Goal: Task Accomplishment & Management: Manage account settings

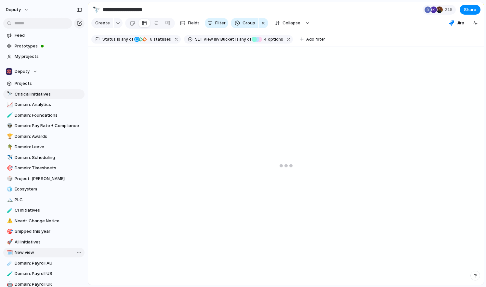
scroll to position [50, 0]
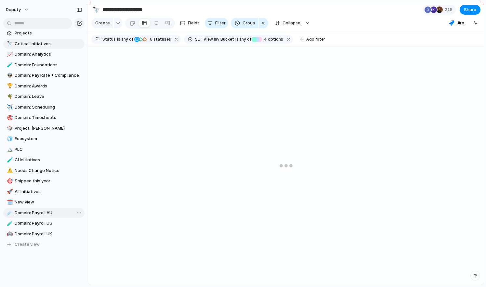
click at [45, 211] on span "Domain: Payroll AU" at bounding box center [49, 213] width 68 height 6
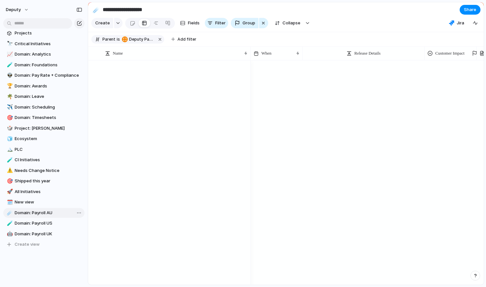
type input "**********"
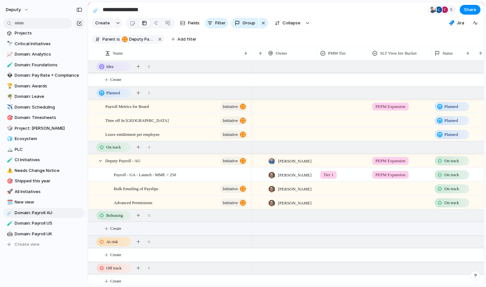
scroll to position [0, 39]
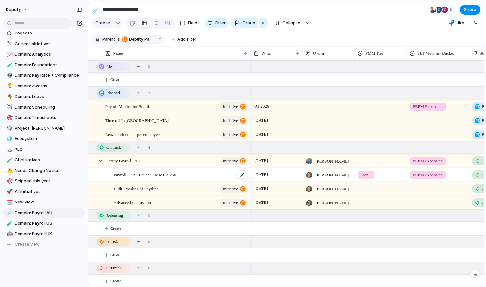
click at [190, 174] on div "Payroll - GA - Launch - MME > 250" at bounding box center [181, 174] width 135 height 13
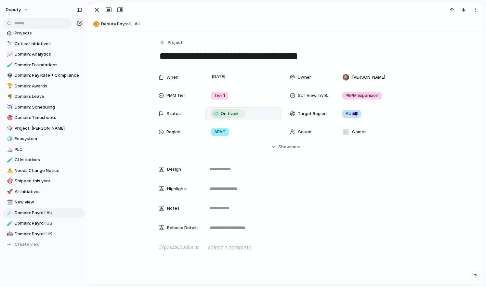
click at [228, 115] on span "On track" at bounding box center [230, 113] width 18 height 6
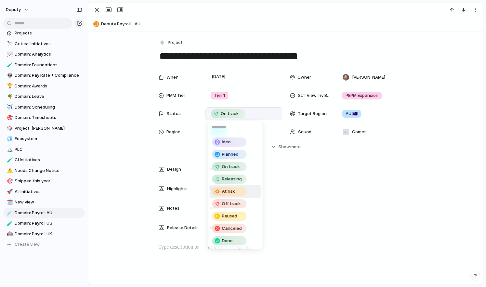
click at [239, 190] on div "At risk" at bounding box center [229, 191] width 33 height 8
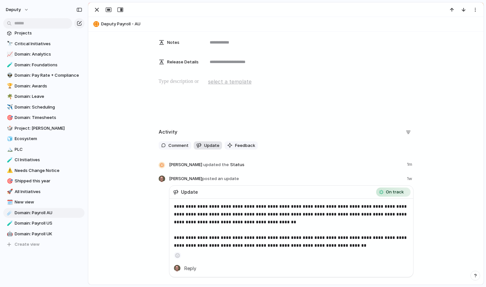
click at [214, 148] on button "Update" at bounding box center [208, 145] width 28 height 8
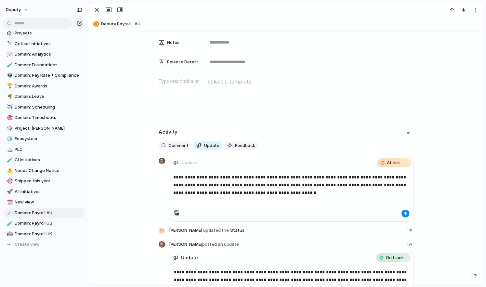
click at [298, 196] on p "**********" at bounding box center [291, 184] width 236 height 23
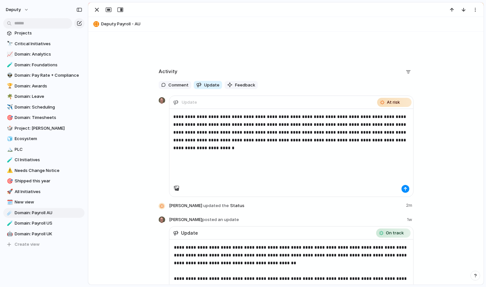
scroll to position [227, 0]
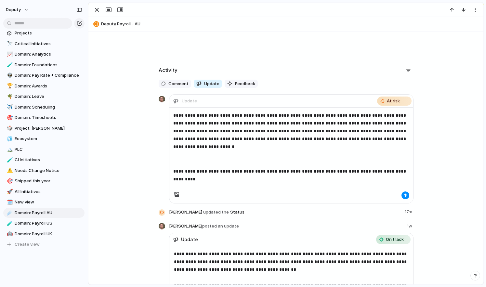
click at [264, 187] on div "**********" at bounding box center [291, 150] width 244 height 84
click at [272, 182] on p "**********" at bounding box center [291, 175] width 236 height 16
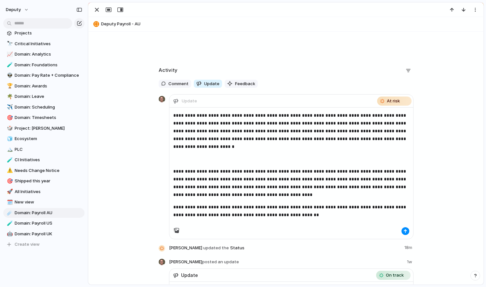
click at [407, 227] on div "**********" at bounding box center [291, 173] width 244 height 131
click at [403, 233] on div "button" at bounding box center [405, 231] width 4 height 4
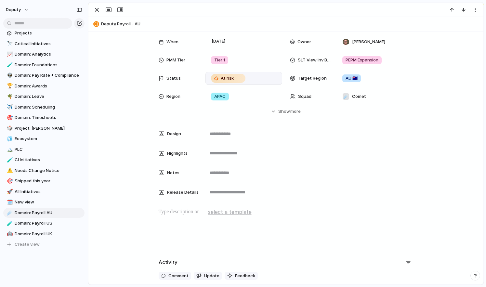
scroll to position [0, 0]
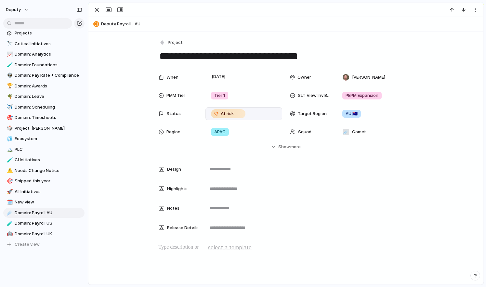
click at [121, 24] on span "Deputy Payroll - AU" at bounding box center [290, 24] width 379 height 6
type textarea "**********"
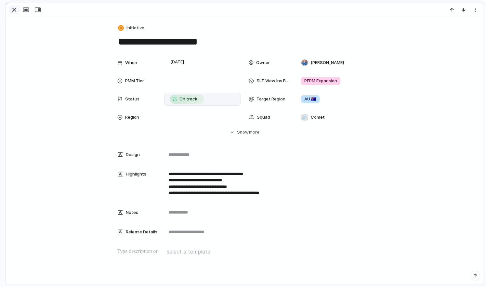
click at [14, 10] on div "button" at bounding box center [14, 10] width 8 height 8
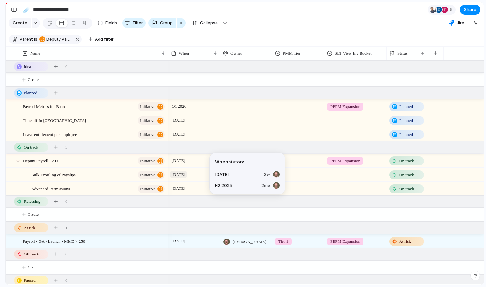
click at [187, 175] on span "[DATE]" at bounding box center [178, 175] width 17 height 8
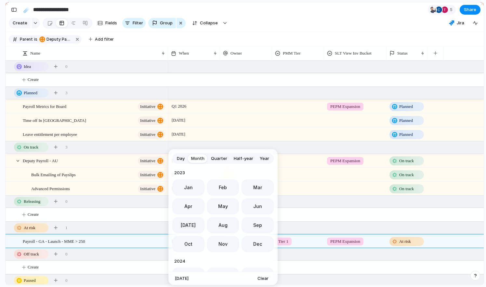
scroll to position [178, 0]
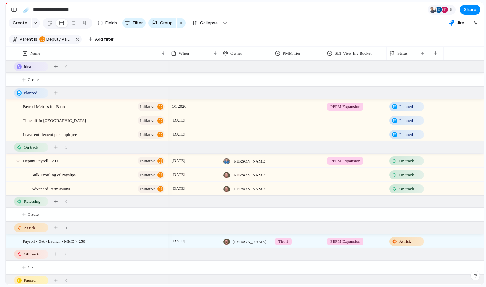
click at [250, 29] on div "Day Month Quarter Half-year Year [DATE] Feb Mar Apr May Jun [DATE] Aug Sep Oct …" at bounding box center [243, 143] width 486 height 287
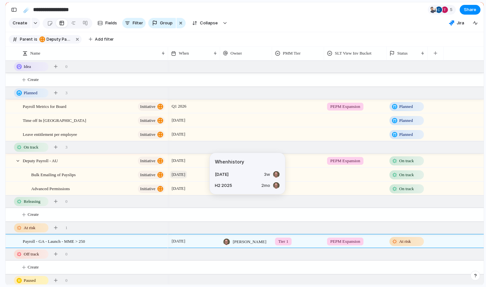
click at [187, 177] on span "[DATE]" at bounding box center [178, 175] width 17 height 8
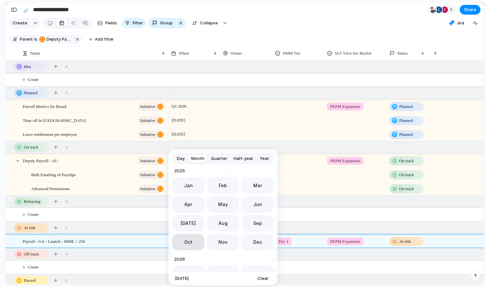
click at [199, 239] on button "Oct" at bounding box center [188, 242] width 32 height 16
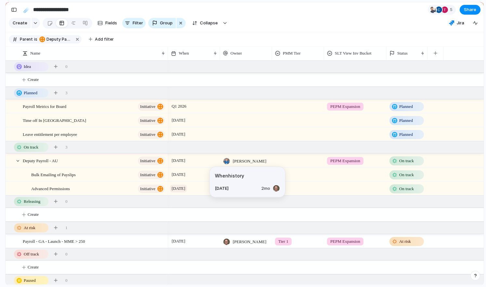
click at [187, 189] on span "[DATE]" at bounding box center [178, 189] width 17 height 8
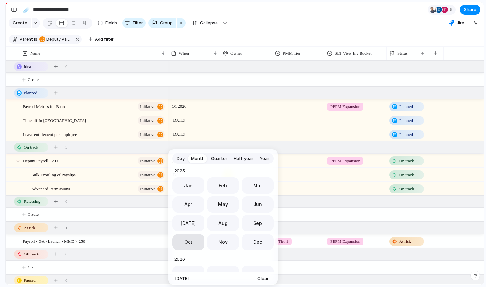
click at [193, 244] on button "Oct" at bounding box center [188, 242] width 32 height 16
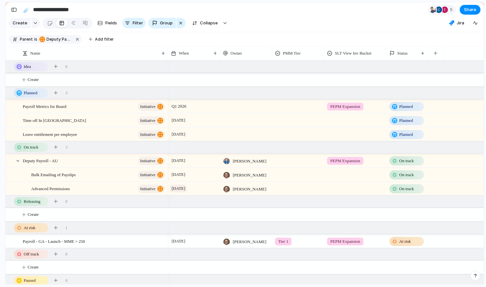
click at [187, 191] on span "[DATE]" at bounding box center [178, 189] width 17 height 8
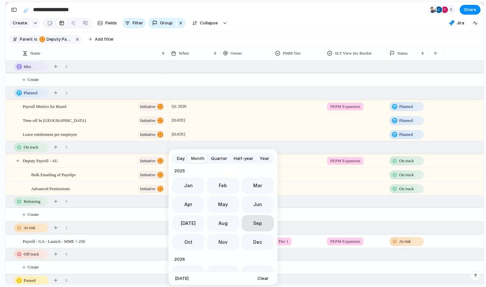
click at [256, 227] on button "Sep" at bounding box center [257, 223] width 32 height 16
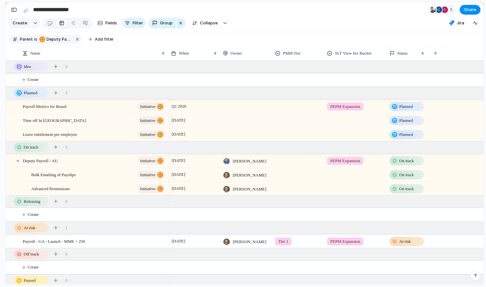
click at [394, 187] on div at bounding box center [394, 188] width 5 height 5
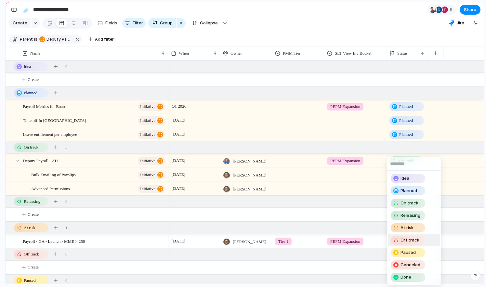
click at [407, 241] on span "Off track" at bounding box center [409, 240] width 19 height 6
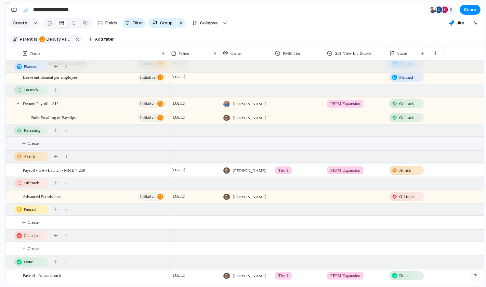
scroll to position [57, 0]
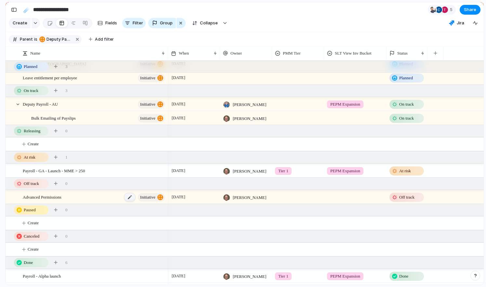
click at [128, 198] on div at bounding box center [129, 197] width 11 height 8
click at [284, 194] on div at bounding box center [297, 195] width 51 height 11
click at [271, 196] on div "Tier 1 Tier 2 Tier 3 Tier 4" at bounding box center [243, 143] width 486 height 287
click at [358, 197] on div at bounding box center [355, 195] width 62 height 11
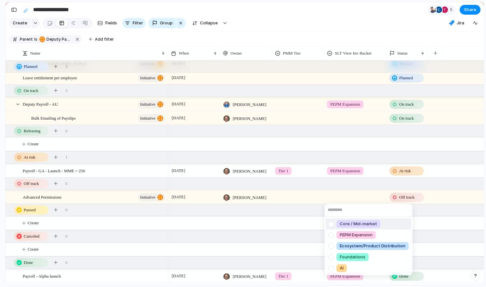
click at [358, 197] on div "Core / Mid-market PEPM Expansion Ecosystem/Product Distribution Foundations AI" at bounding box center [243, 143] width 486 height 287
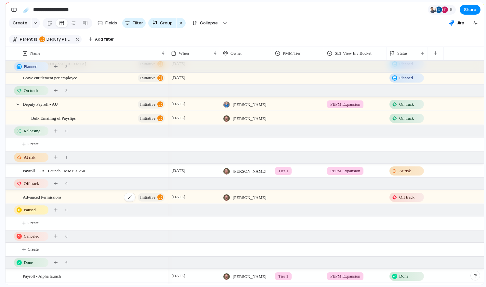
click at [58, 197] on span "Advanced Permissions" at bounding box center [42, 196] width 39 height 7
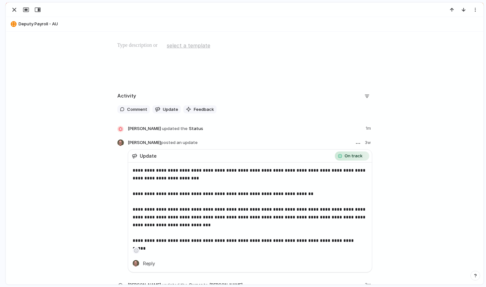
scroll to position [184, 0]
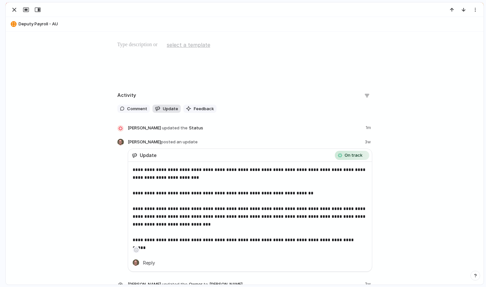
click at [163, 106] on span "Update" at bounding box center [170, 109] width 15 height 6
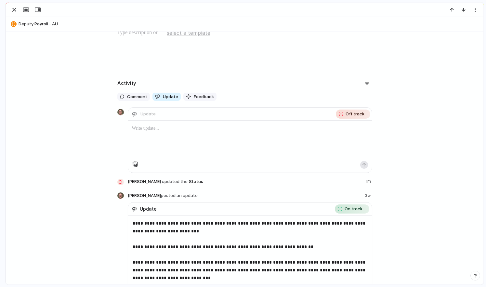
scroll to position [198, 0]
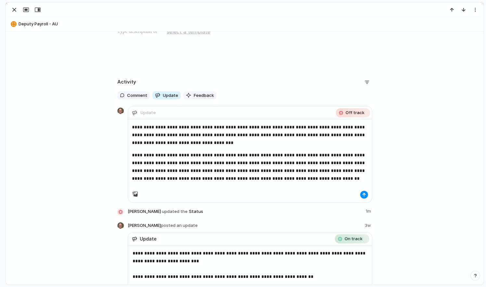
click at [199, 178] on p "**********" at bounding box center [250, 166] width 236 height 31
click at [234, 178] on p "**********" at bounding box center [250, 166] width 236 height 31
click at [335, 184] on div "**********" at bounding box center [250, 154] width 244 height 71
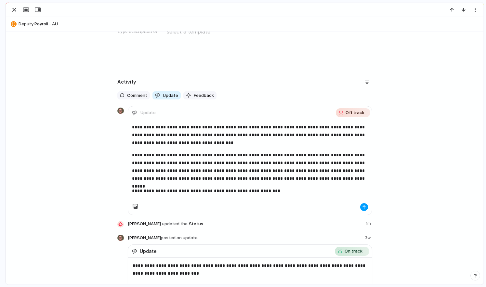
click at [366, 206] on button "button" at bounding box center [364, 207] width 8 height 8
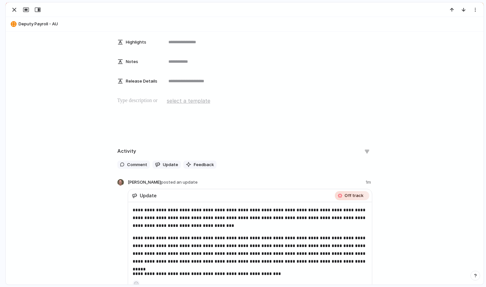
scroll to position [0, 0]
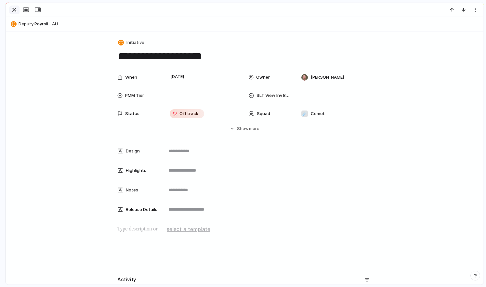
click at [17, 8] on div "button" at bounding box center [14, 10] width 8 height 8
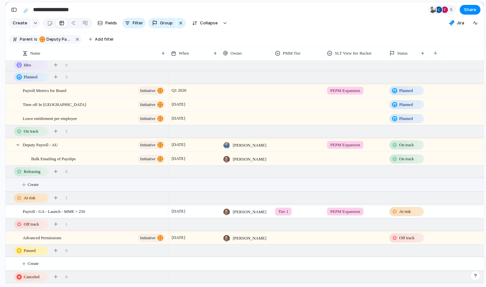
scroll to position [15, 0]
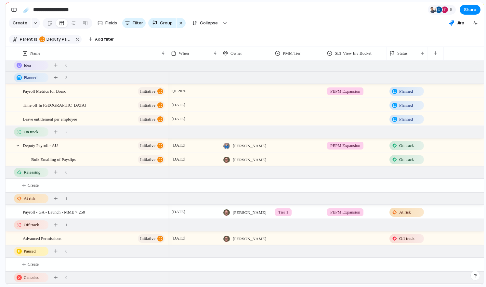
click at [408, 111] on div "Planned" at bounding box center [406, 104] width 41 height 13
click at [408, 109] on div "Idea Planned On track Releasing At risk Off track Paused Canceled Done" at bounding box center [243, 143] width 486 height 287
click at [408, 109] on div "Planned" at bounding box center [406, 105] width 34 height 9
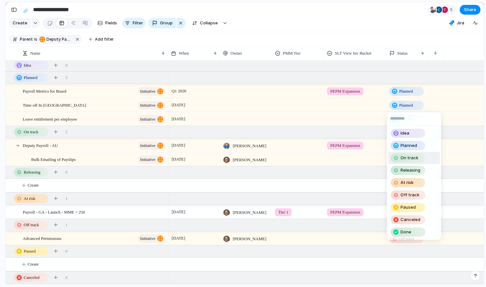
click at [404, 156] on span "On track" at bounding box center [409, 158] width 18 height 6
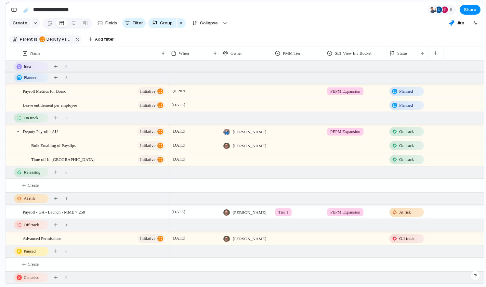
scroll to position [0, 0]
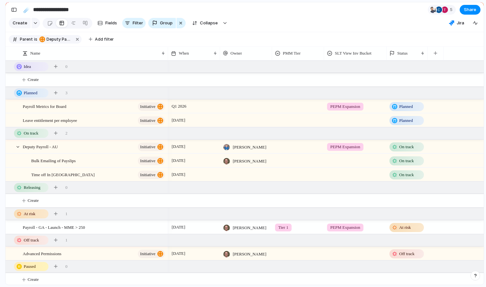
click at [258, 175] on div at bounding box center [246, 174] width 52 height 13
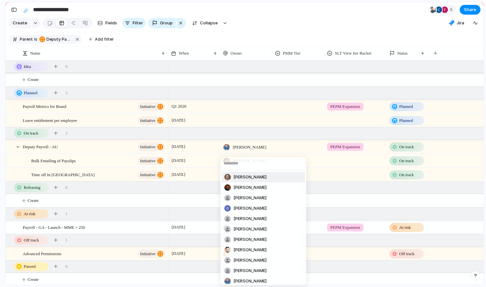
click at [258, 177] on span "[PERSON_NAME]" at bounding box center [249, 177] width 33 height 6
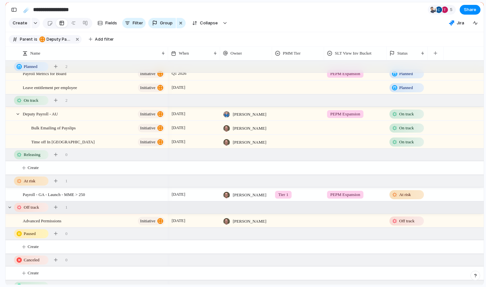
scroll to position [32, 0]
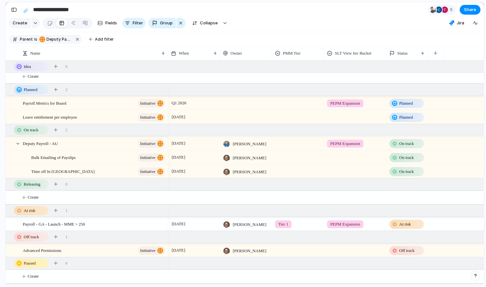
click at [405, 143] on span "On track" at bounding box center [406, 143] width 15 height 6
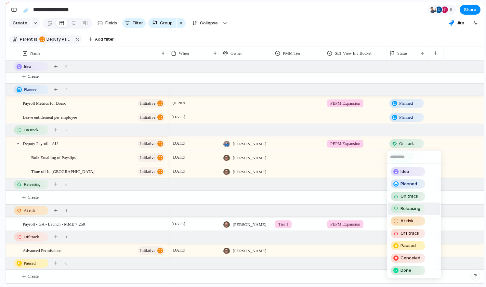
click at [406, 211] on span "Releasing" at bounding box center [410, 208] width 20 height 6
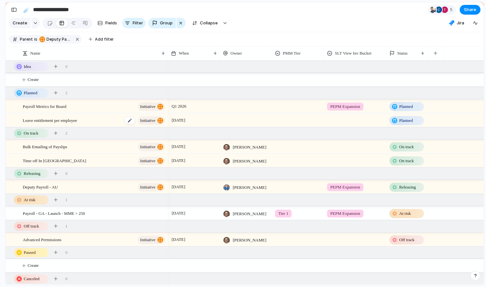
click at [100, 118] on div "Leave entitlement per employee initiative" at bounding box center [94, 120] width 143 height 13
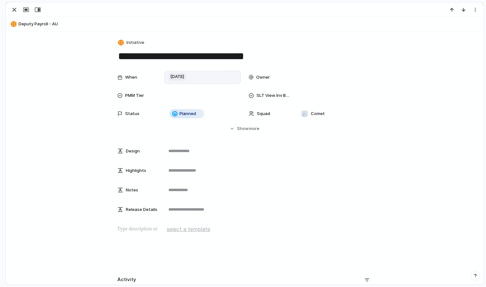
click at [186, 76] on span "[DATE]" at bounding box center [177, 77] width 17 height 8
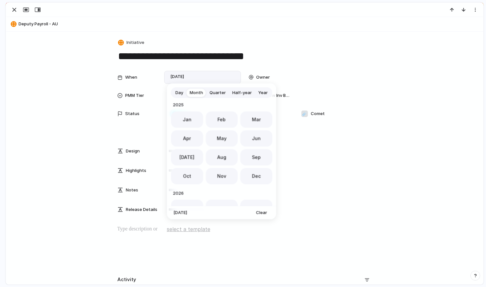
click at [10, 13] on div "Day Month Quarter Half-year Year [DATE] Feb Mar Apr May Jun [DATE] Aug Sep Oct …" at bounding box center [243, 143] width 486 height 287
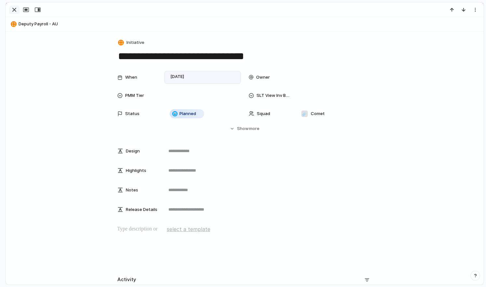
click at [12, 12] on div "button" at bounding box center [14, 10] width 8 height 8
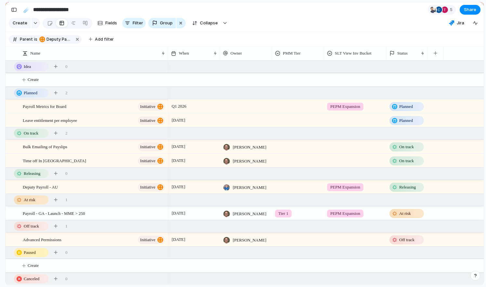
click at [200, 111] on div "Q1 2026" at bounding box center [194, 105] width 52 height 13
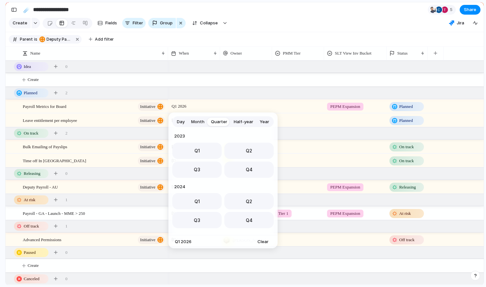
click at [200, 120] on span "Month" at bounding box center [197, 122] width 13 height 6
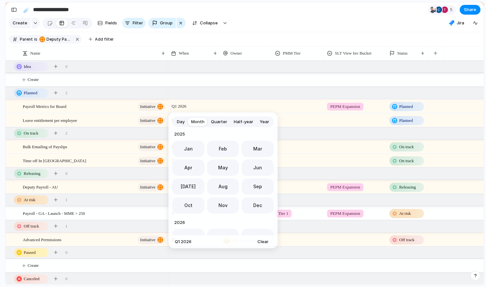
click at [223, 122] on span "Quarter" at bounding box center [219, 122] width 16 height 6
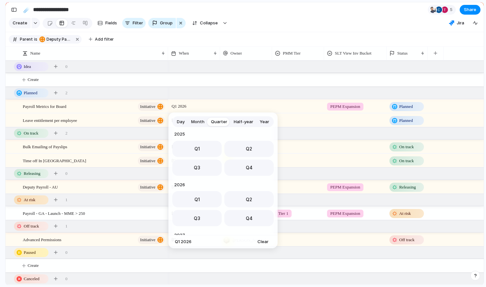
click at [196, 117] on button "Month" at bounding box center [198, 122] width 20 height 10
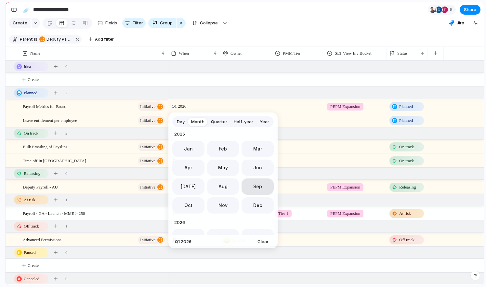
click at [264, 184] on button "Sep" at bounding box center [257, 186] width 32 height 16
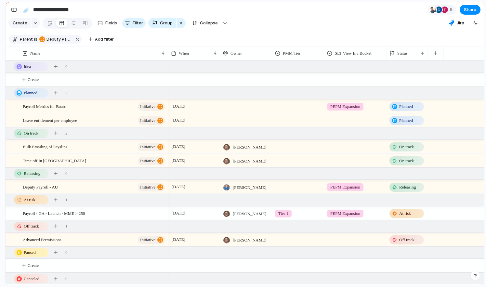
click at [398, 118] on div "Planned" at bounding box center [406, 121] width 33 height 8
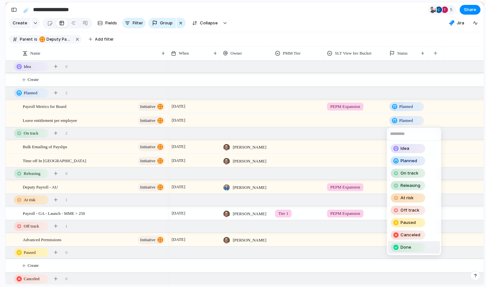
click at [406, 252] on li "Done" at bounding box center [414, 247] width 52 height 12
